Goal: Task Accomplishment & Management: Manage account settings

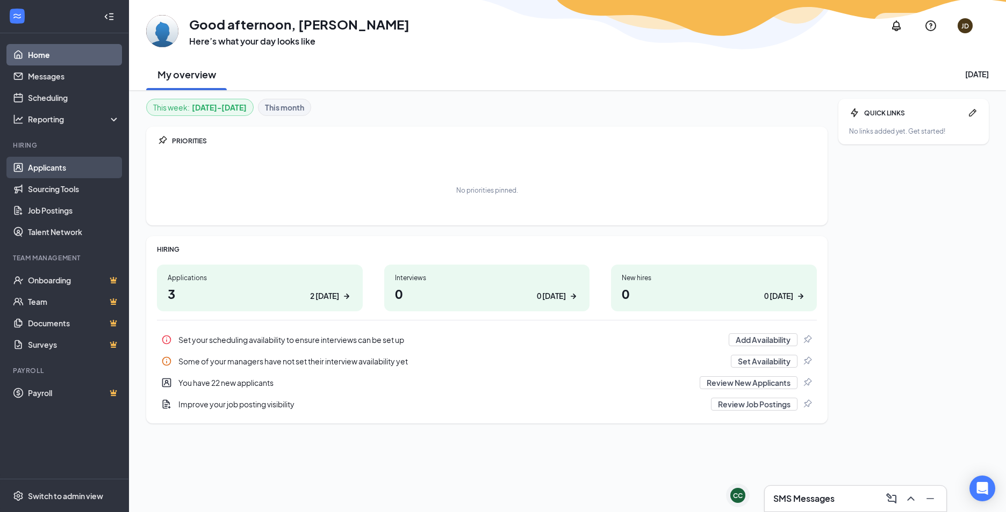
click at [54, 169] on link "Applicants" at bounding box center [74, 167] width 92 height 21
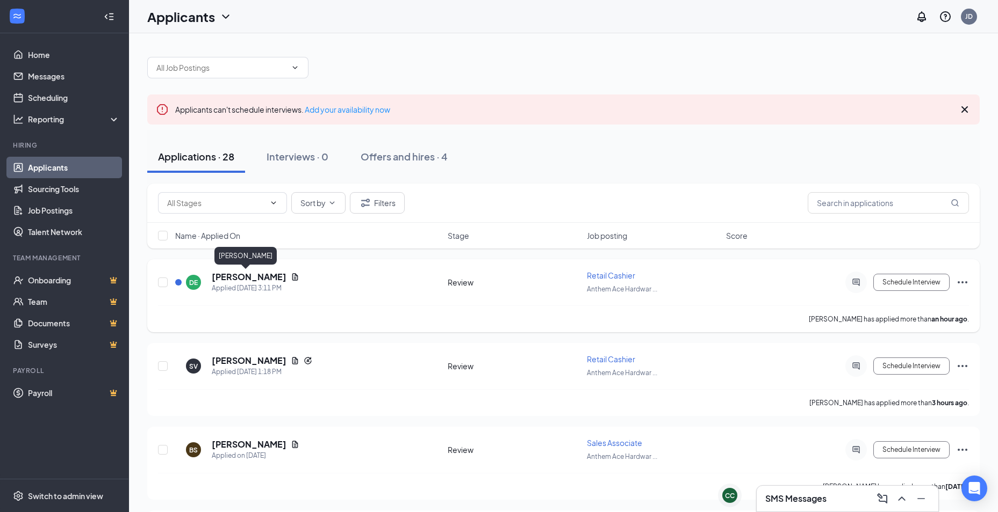
click at [238, 277] on h5 "[PERSON_NAME]" at bounding box center [249, 277] width 75 height 12
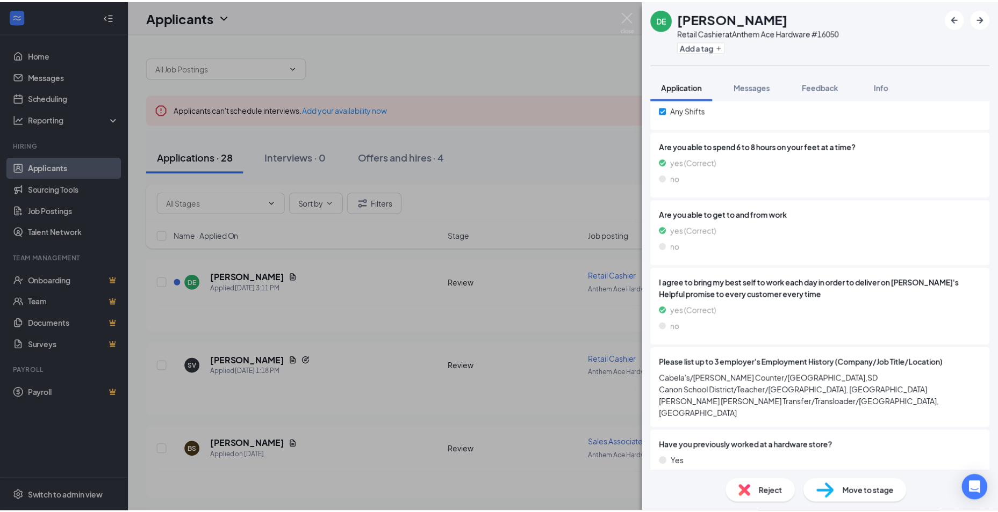
scroll to position [529, 0]
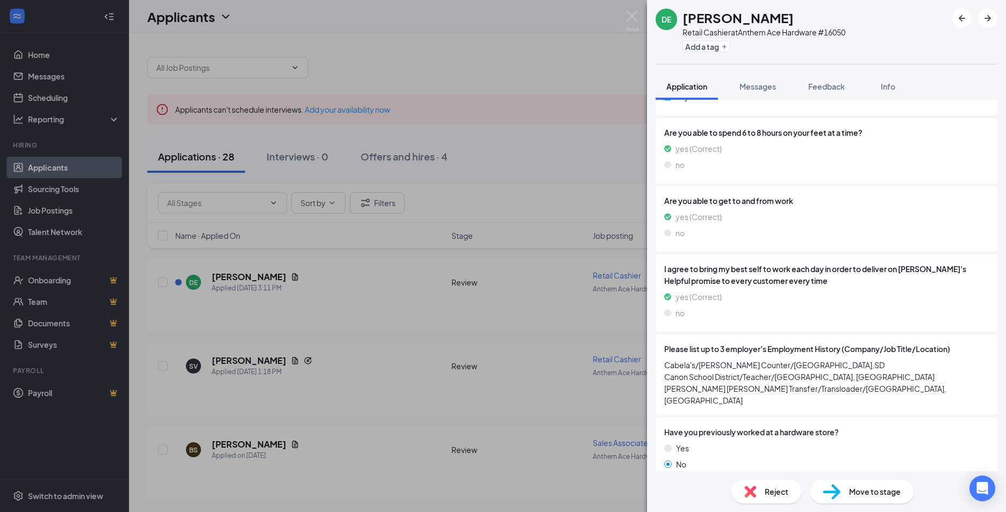
click at [367, 288] on div "DE [PERSON_NAME] Retail Cashier at Anthem Ace Hardware #16050 Add a tag Applica…" at bounding box center [503, 256] width 1006 height 512
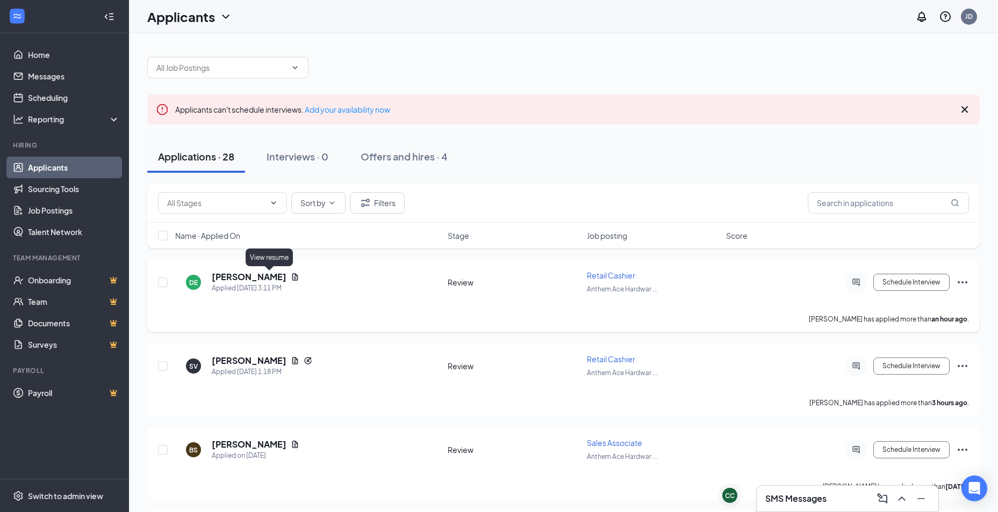
click at [291, 279] on icon "Document" at bounding box center [295, 277] width 9 height 9
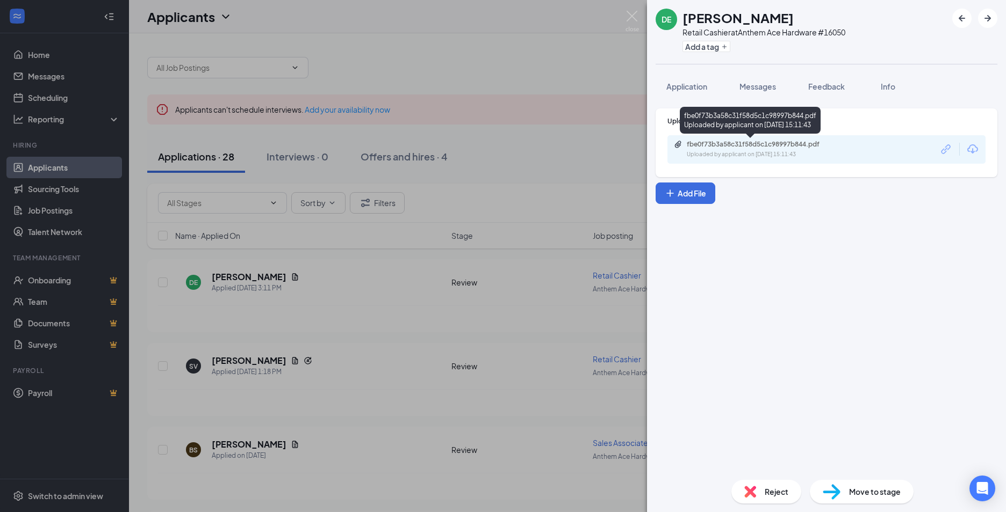
click at [749, 151] on div "Uploaded by applicant on [DATE] 15:11:43" at bounding box center [767, 154] width 161 height 9
click at [523, 320] on div "DE [PERSON_NAME] Retail Cashier at Anthem Ace Hardware #16050 Add a tag Applica…" at bounding box center [503, 256] width 1006 height 512
